Goal: Find specific page/section: Find specific page/section

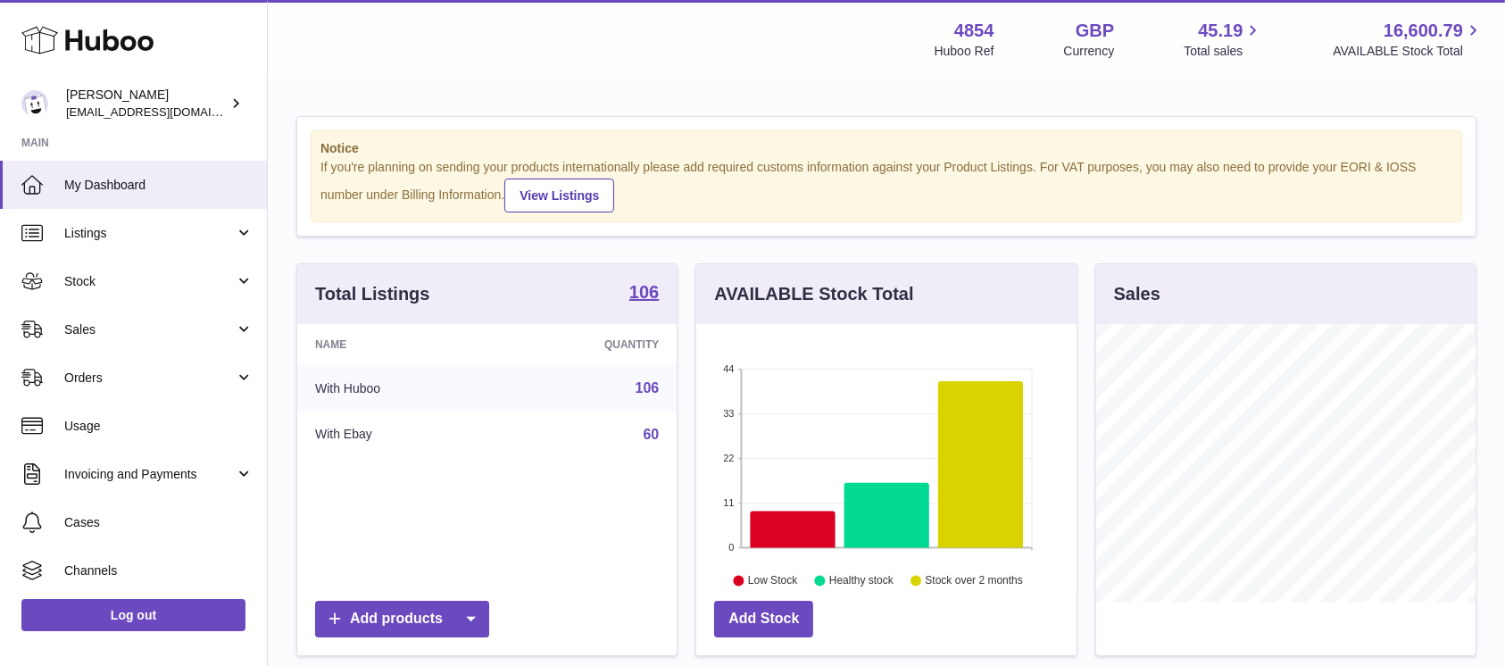
scroll to position [279, 379]
click at [160, 354] on link "Orders" at bounding box center [133, 378] width 267 height 48
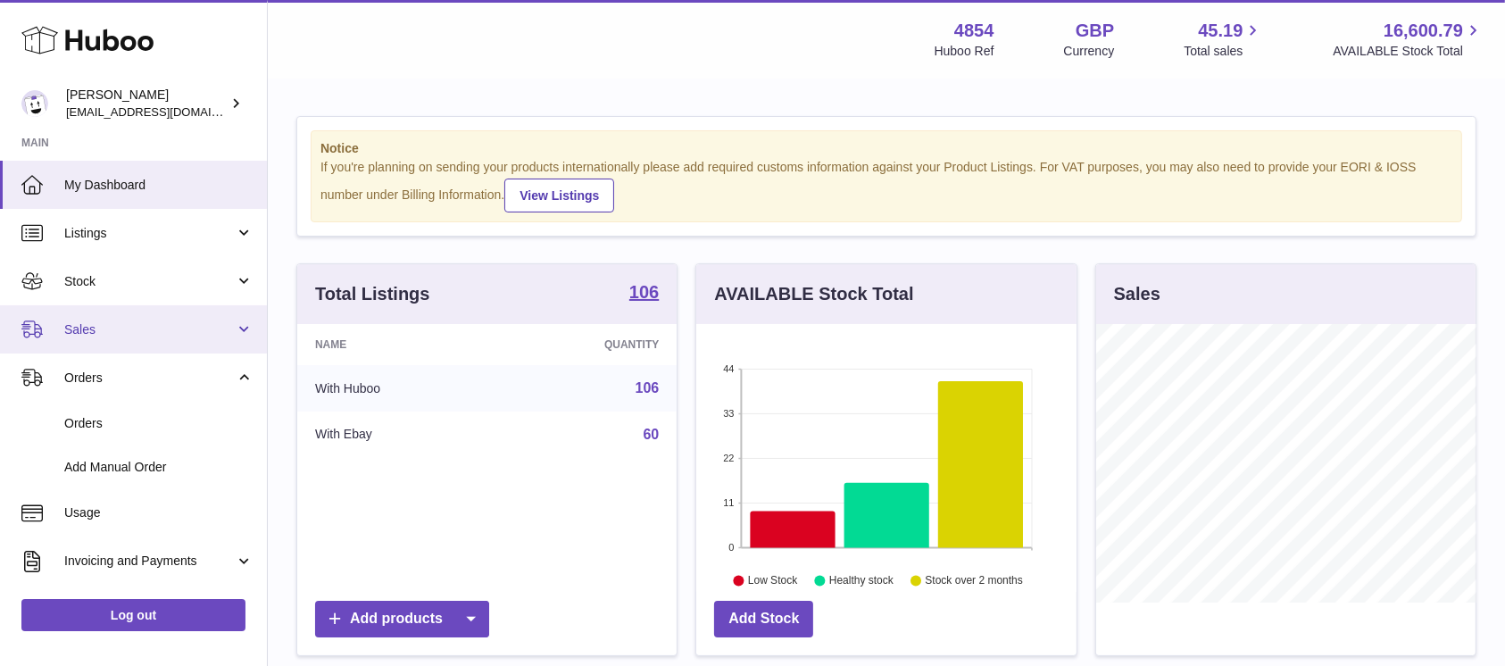
click at [161, 337] on span "Sales" at bounding box center [149, 329] width 171 height 17
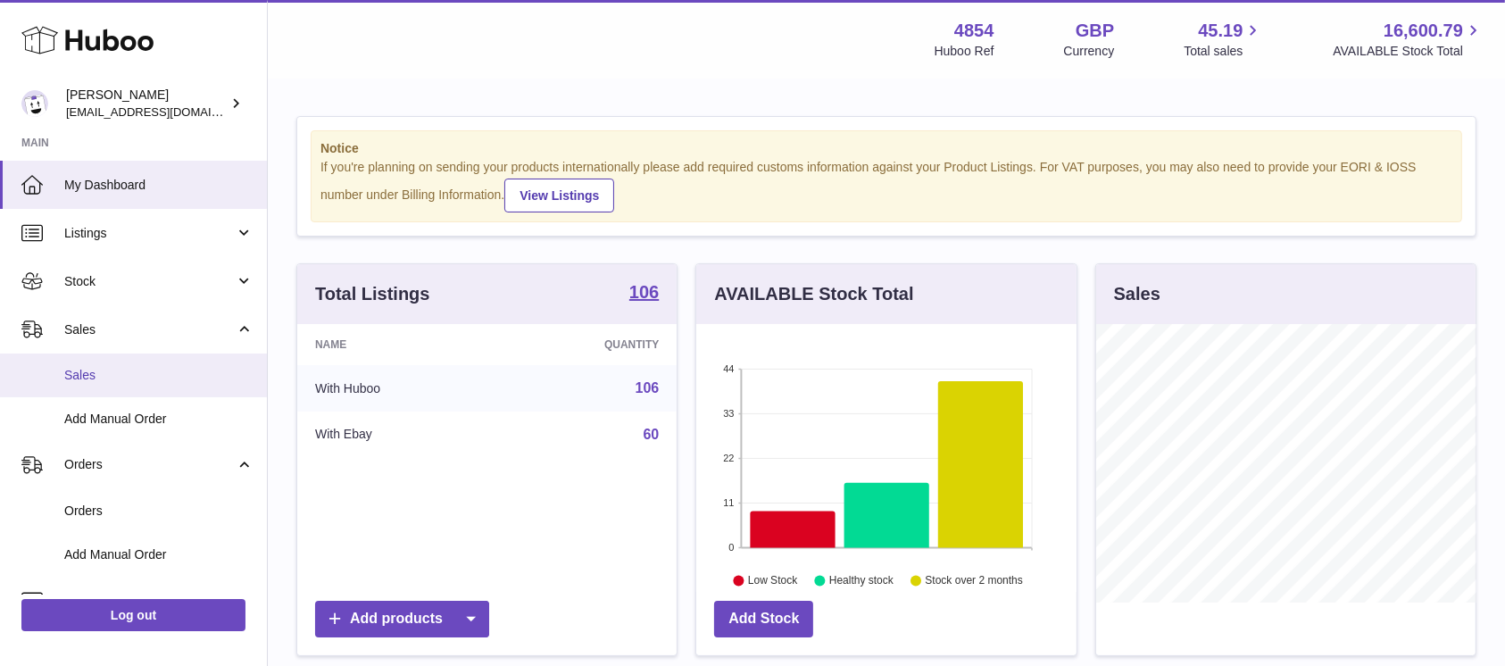
click at [114, 374] on span "Sales" at bounding box center [158, 375] width 189 height 17
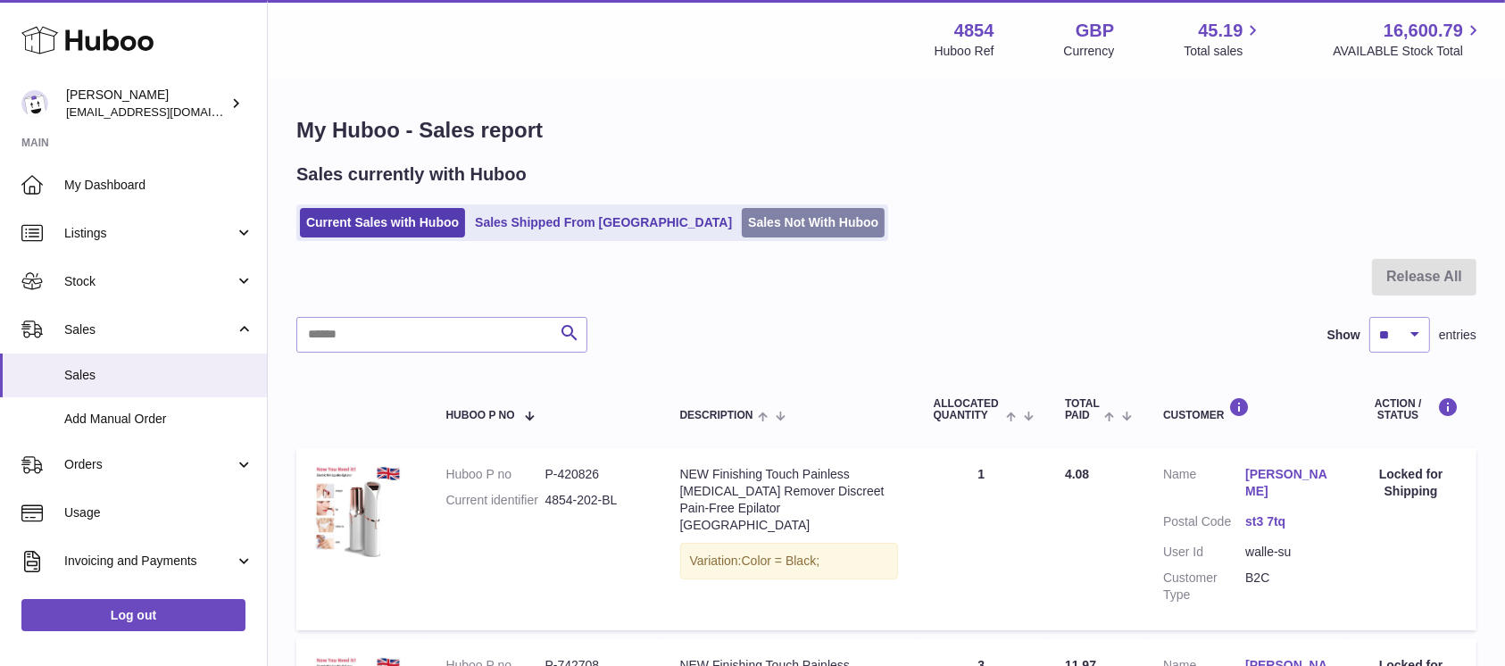
click at [742, 230] on link "Sales Not With Huboo" at bounding box center [813, 222] width 143 height 29
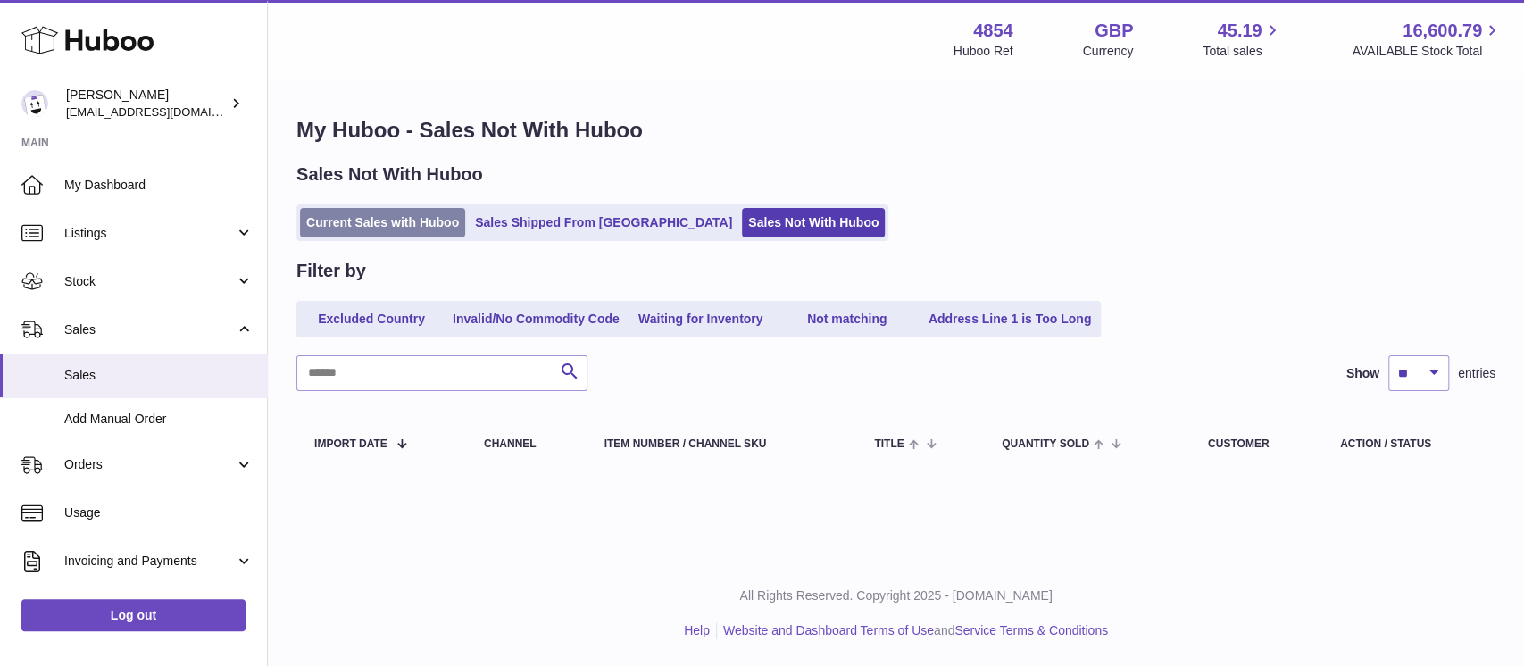
click at [387, 234] on link "Current Sales with Huboo" at bounding box center [382, 222] width 165 height 29
